Goal: Task Accomplishment & Management: Manage account settings

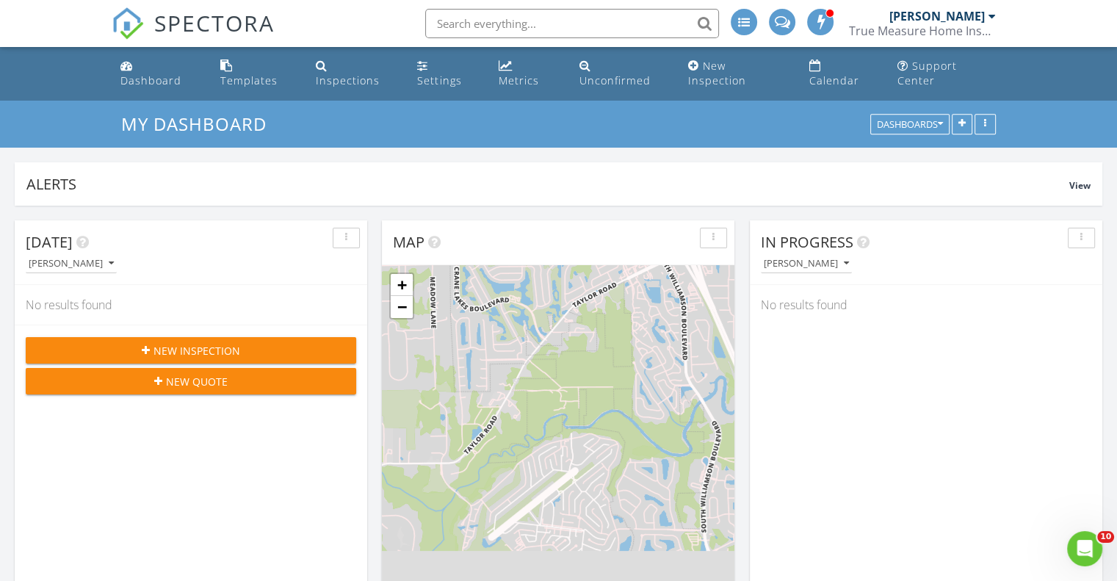
scroll to position [1397, 1140]
click at [751, 432] on div "In Progress Travis McFarran No results found" at bounding box center [926, 433] width 353 height 426
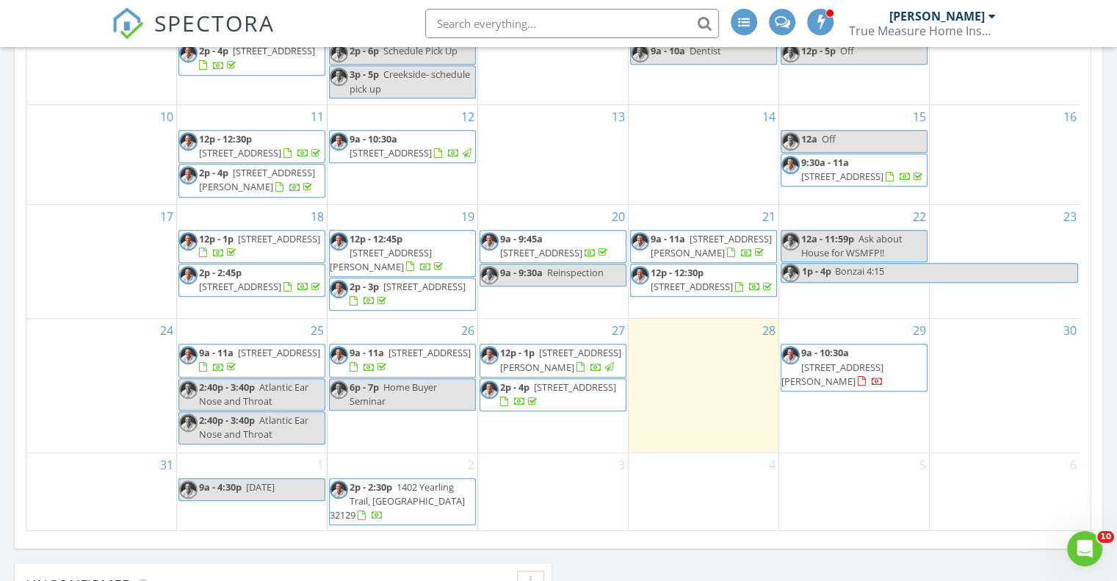
scroll to position [955, 0]
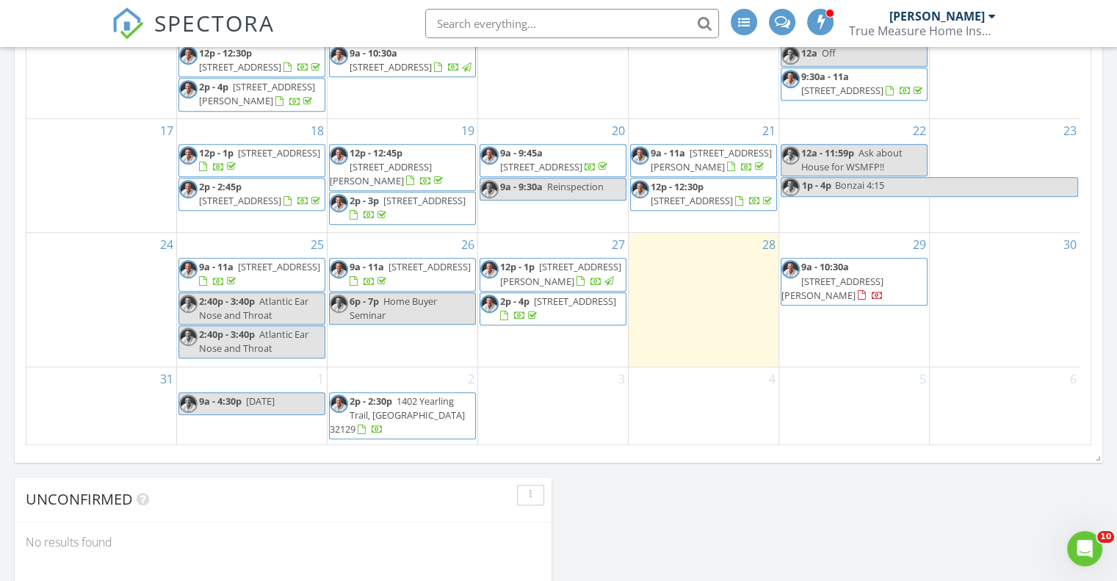
click at [852, 260] on link "9a - 10:30a [STREET_ADDRESS][PERSON_NAME]" at bounding box center [833, 280] width 102 height 41
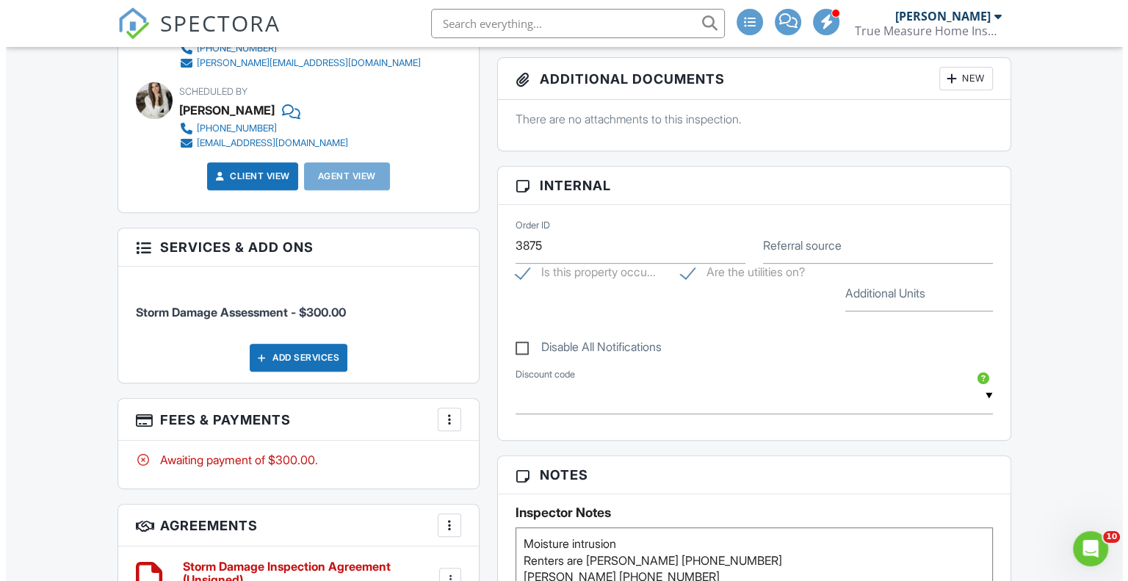
scroll to position [588, 0]
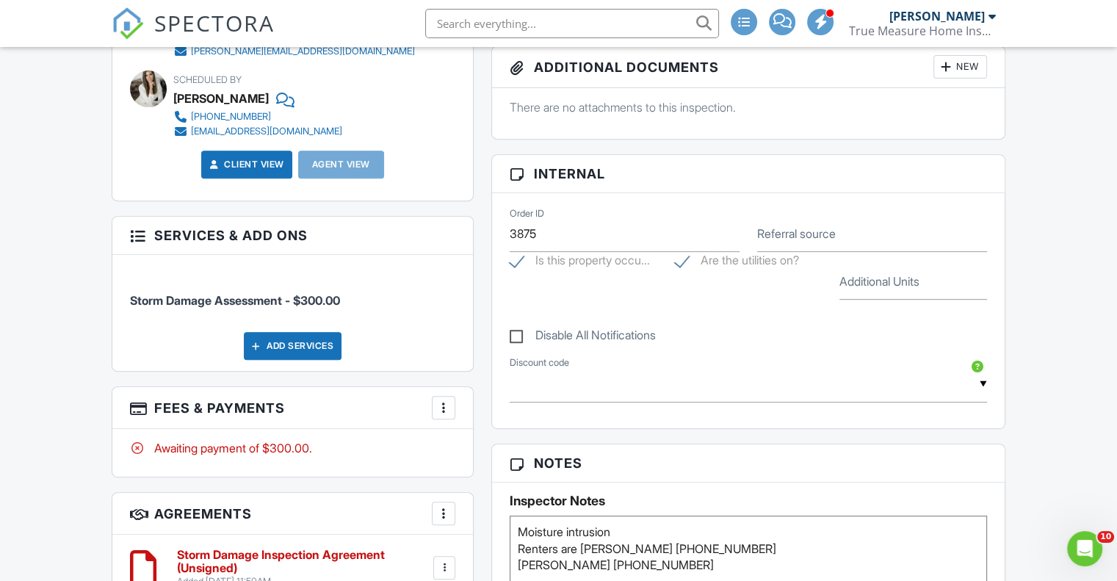
click at [281, 360] on div "Add Services" at bounding box center [293, 346] width 98 height 28
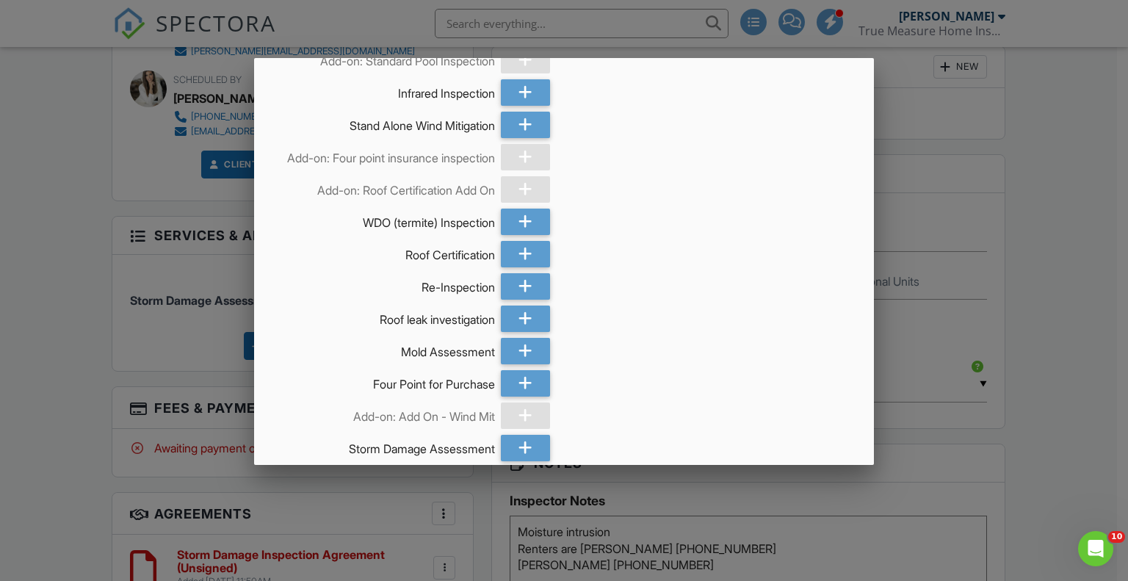
scroll to position [735, 0]
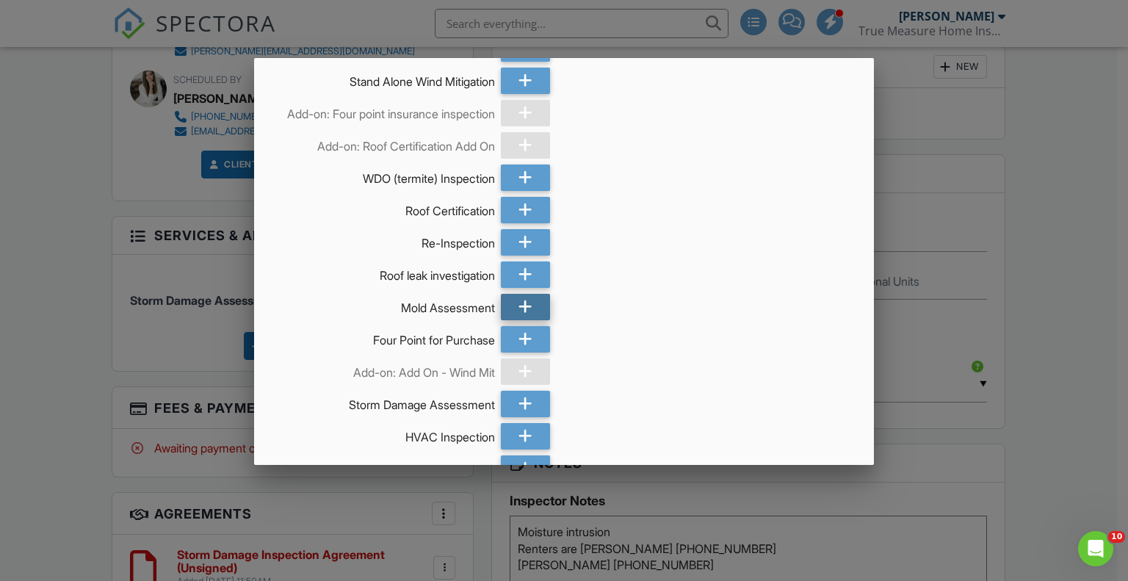
click at [528, 320] on div at bounding box center [525, 307] width 49 height 26
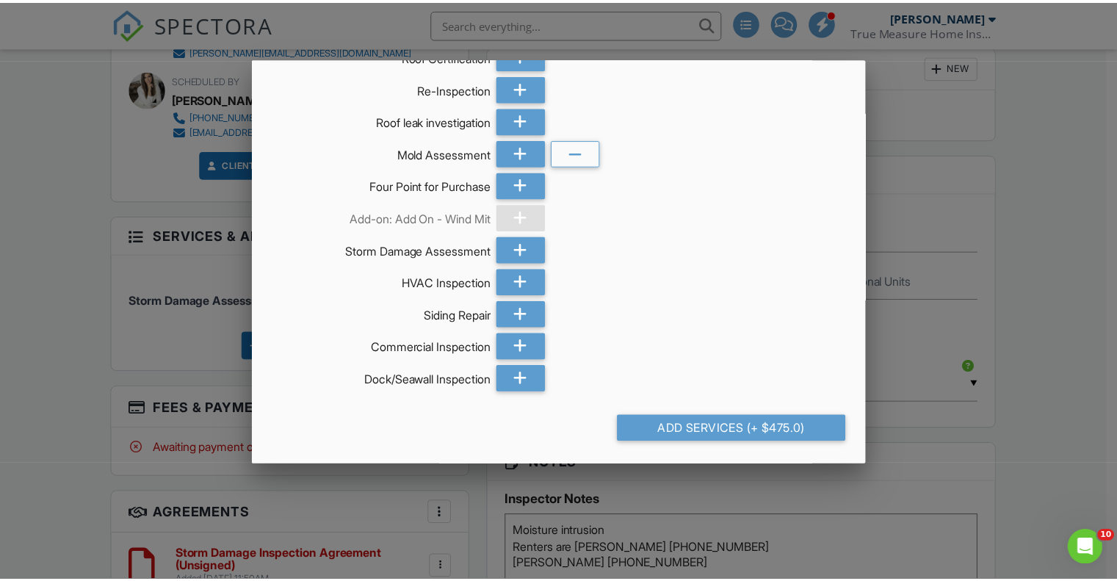
scroll to position [914, 0]
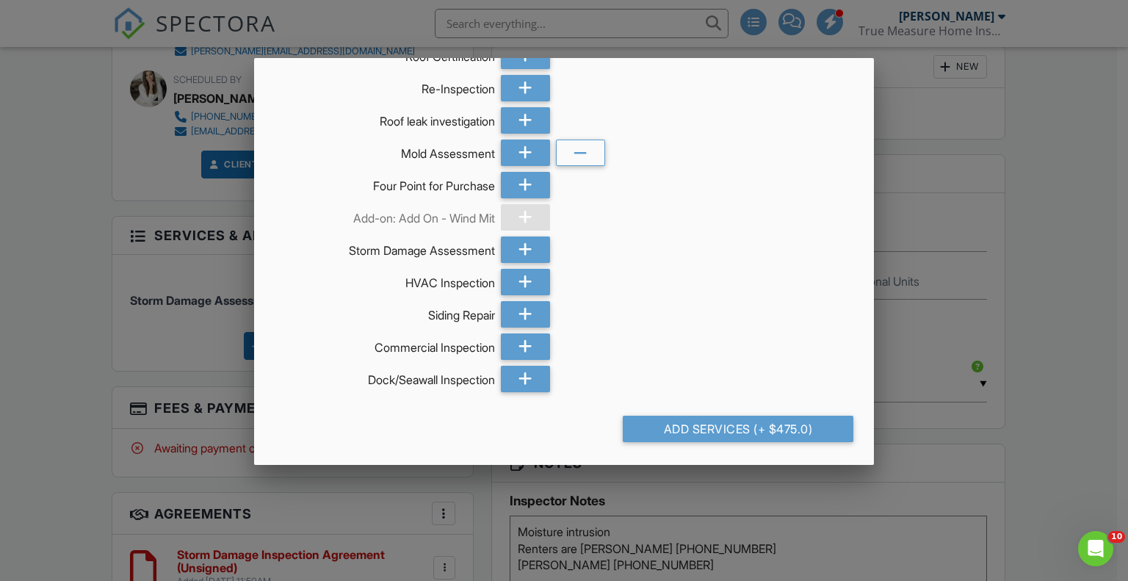
click at [1046, 315] on div at bounding box center [564, 290] width 1128 height 727
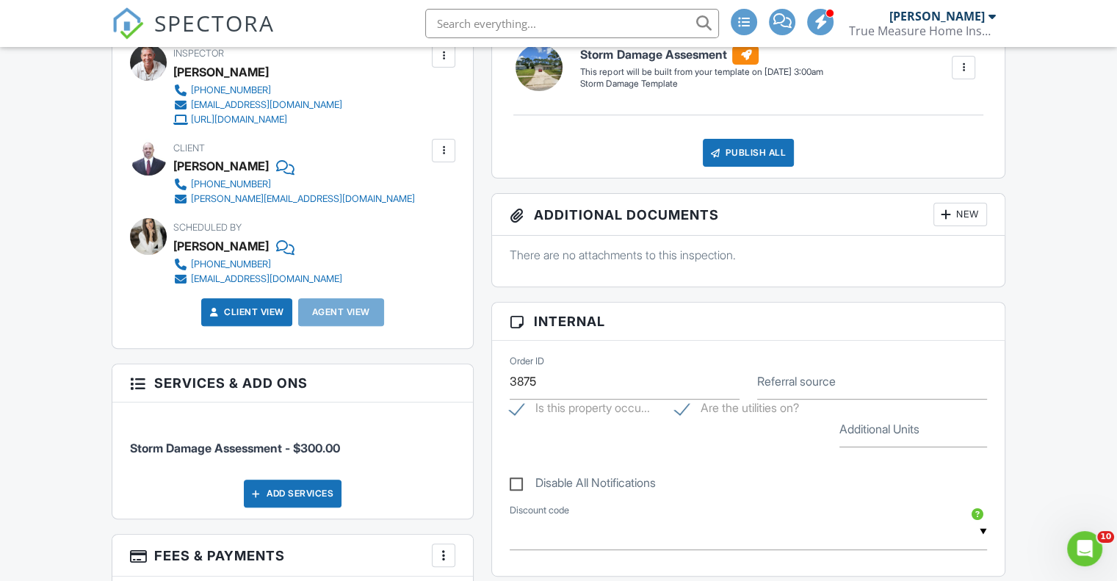
scroll to position [73, 0]
